Goal: Communication & Community: Answer question/provide support

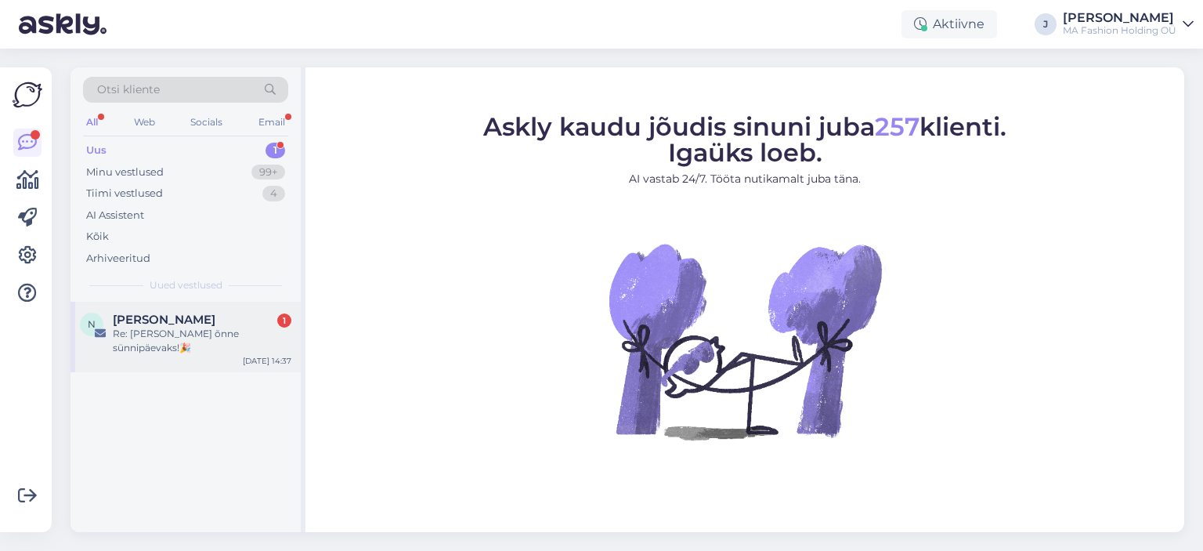
click at [220, 310] on div "N [PERSON_NAME] 1 Re: Palju õnne sünnipäevaks!🎉 [DATE] 14:37" at bounding box center [186, 337] width 230 height 71
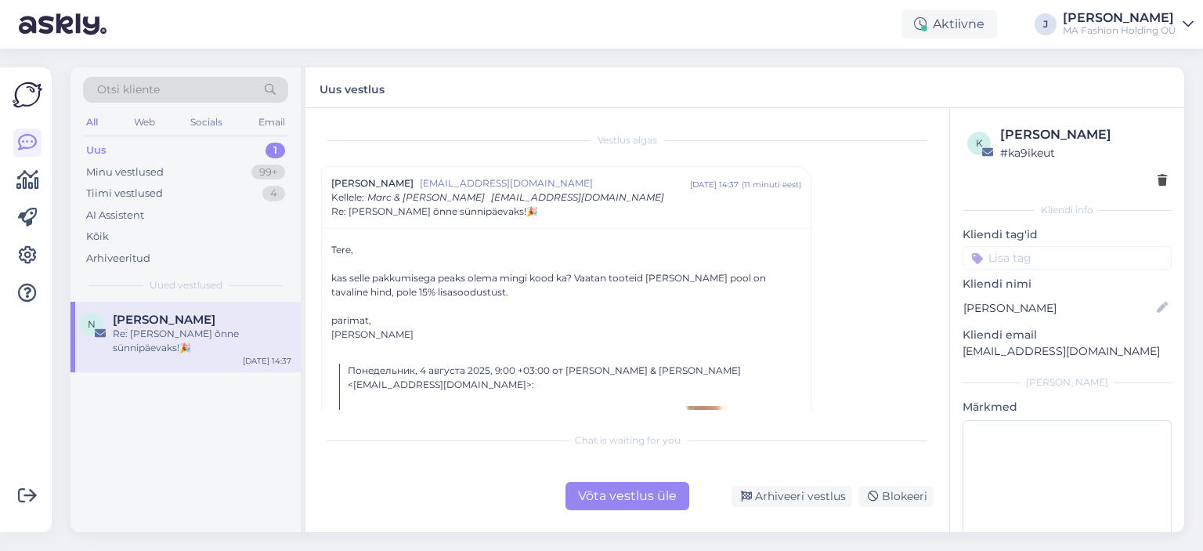
click at [642, 519] on div "Vestlus algas [PERSON_NAME] [EMAIL_ADDRESS][DOMAIN_NAME] [DATE] 14:37 ( 11 minu…" at bounding box center [628, 320] width 644 height 424
click at [643, 504] on div "Võta vestlus üle" at bounding box center [628, 496] width 124 height 28
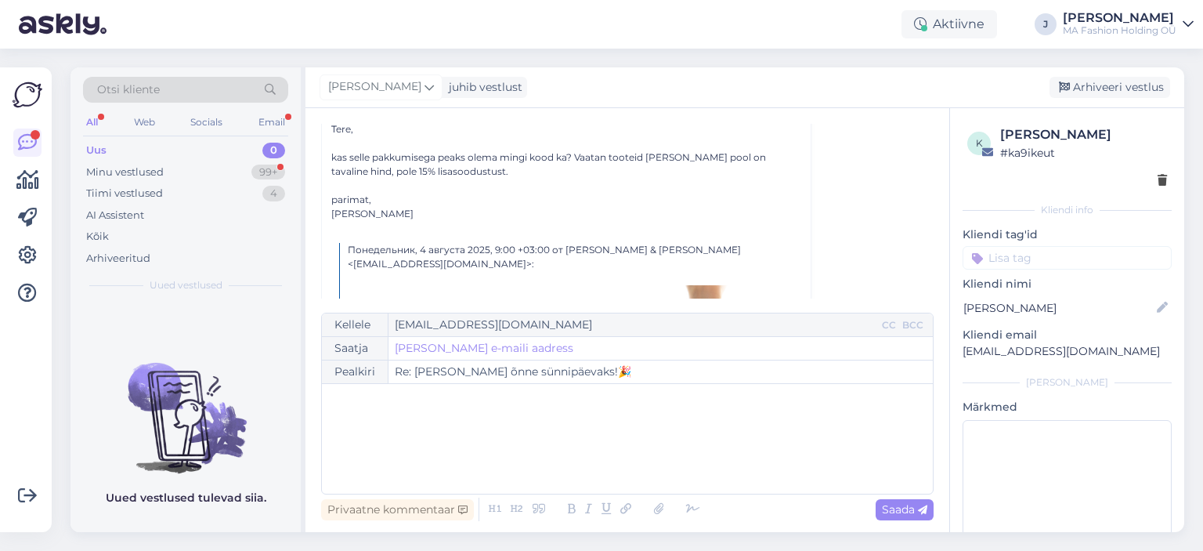
scroll to position [1588, 0]
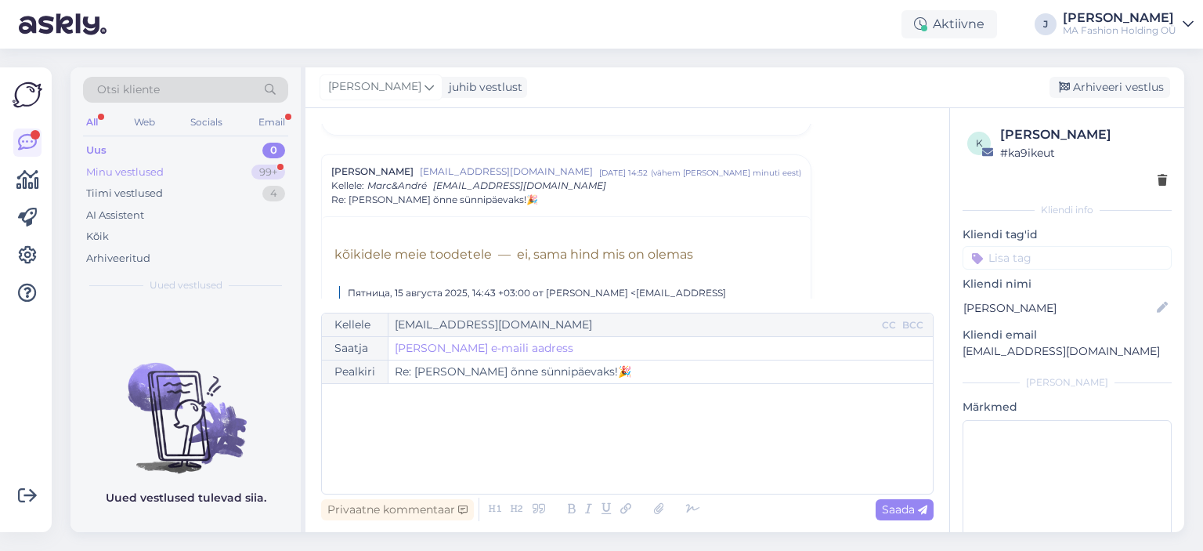
click at [204, 176] on div "Minu vestlused 99+" at bounding box center [185, 172] width 205 height 22
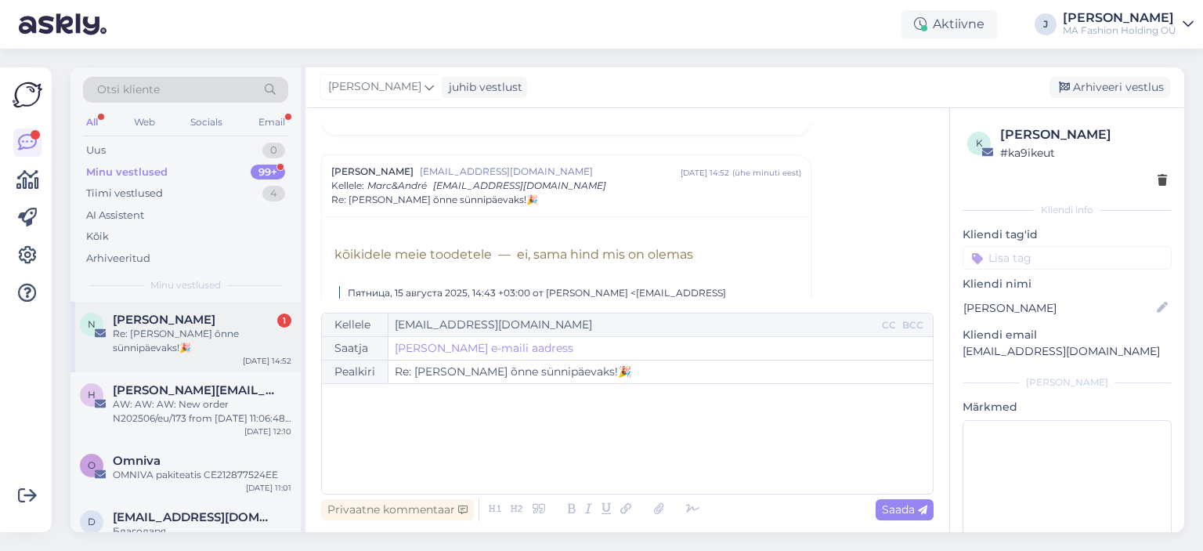
click at [235, 334] on div "Re: [PERSON_NAME] õnne sünnipäevaks!🎉" at bounding box center [202, 341] width 179 height 28
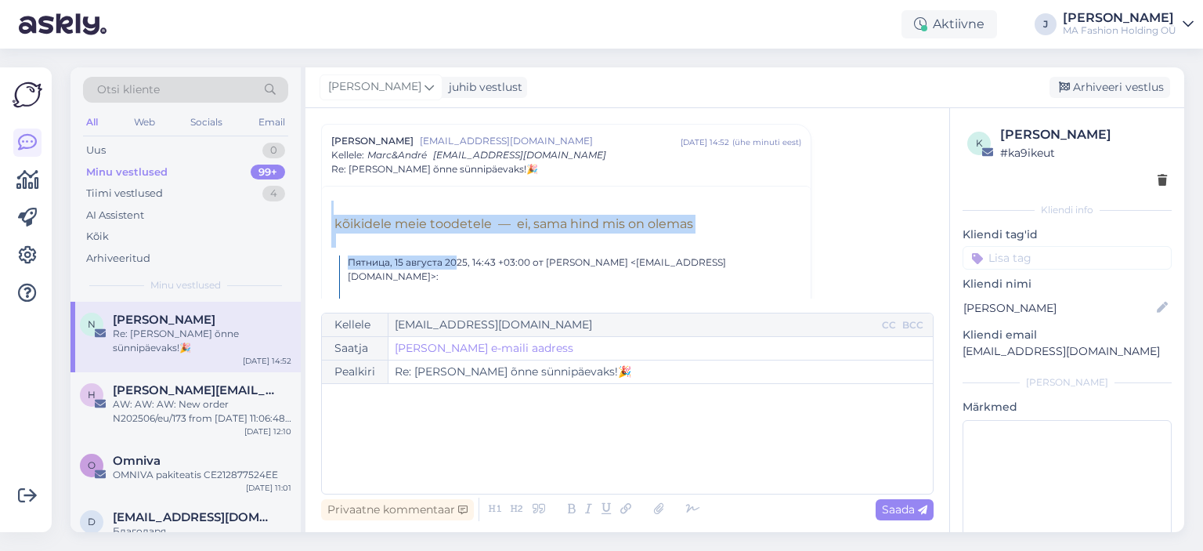
drag, startPoint x: 422, startPoint y: 254, endPoint x: 353, endPoint y: 196, distance: 90.7
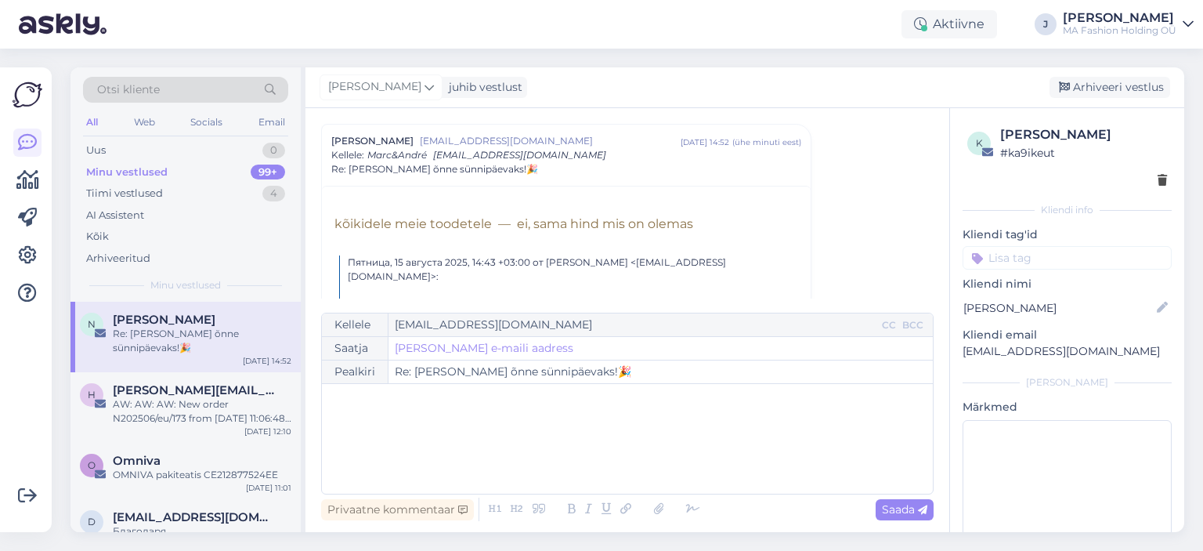
click at [501, 226] on span "kõikidele meie toodetele — ei, sama hind mis on olemas" at bounding box center [512, 223] width 362 height 15
click at [561, 229] on span "kõikidele meie toodetele — ei, sama hind mis on olemas" at bounding box center [512, 223] width 362 height 15
click at [192, 162] on div "Minu vestlused 99+" at bounding box center [185, 172] width 205 height 22
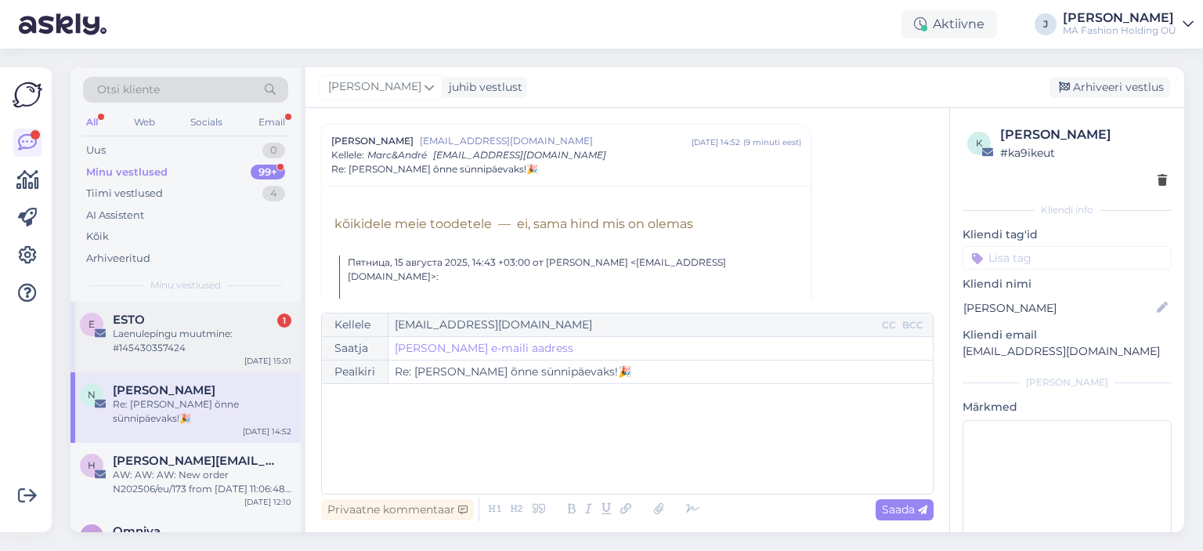
click at [183, 360] on div "E ESTO 1 Laenulepingu muutmine: #145430357424 [DATE] 15:01" at bounding box center [186, 337] width 230 height 71
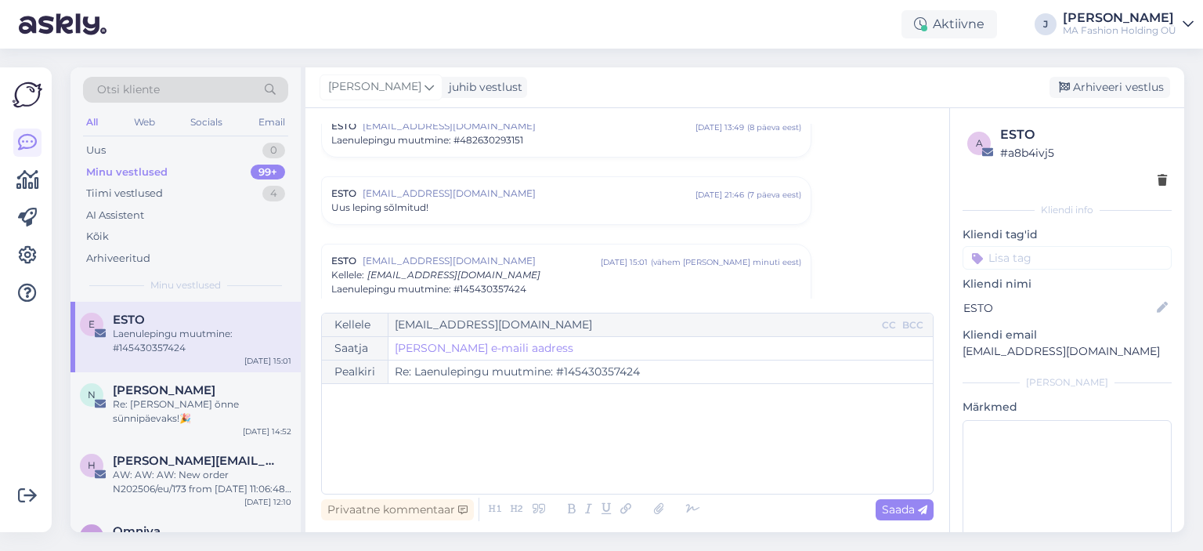
scroll to position [2214, 0]
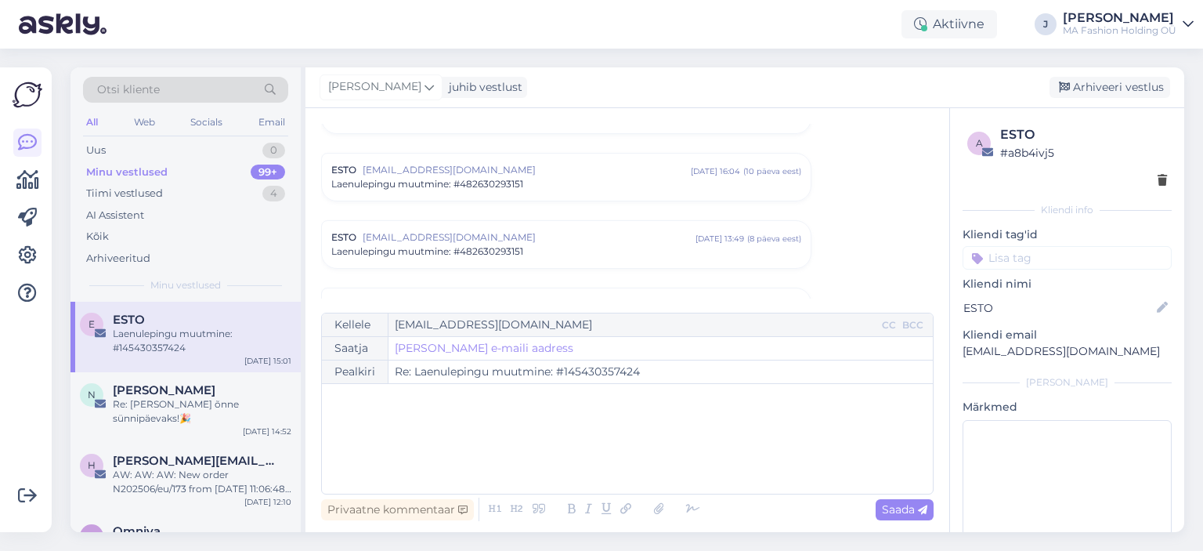
click at [428, 230] on span "[EMAIL_ADDRESS][DOMAIN_NAME]" at bounding box center [529, 237] width 333 height 14
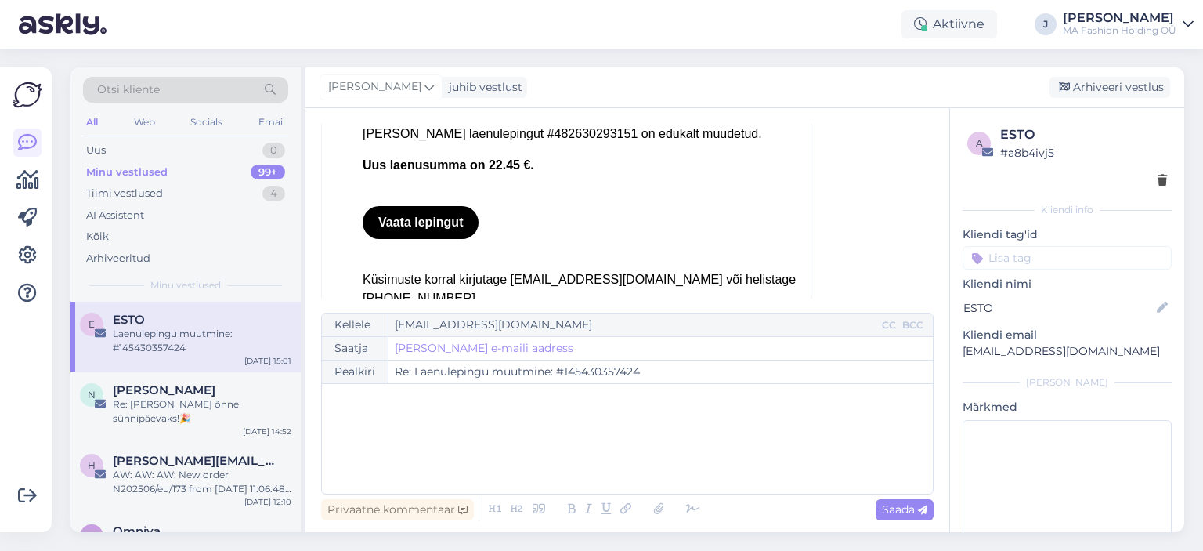
scroll to position [2527, 0]
